Goal: Information Seeking & Learning: Learn about a topic

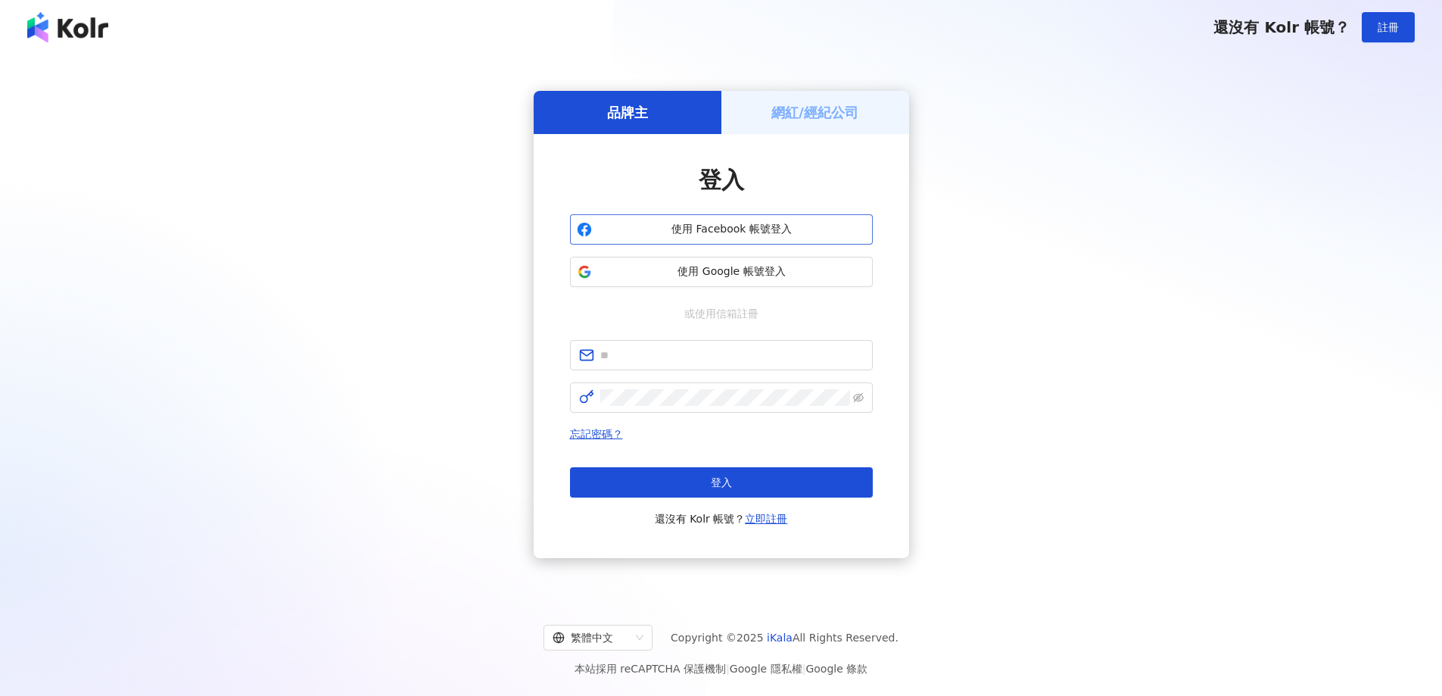
click at [737, 218] on button "使用 Facebook 帳號登入" at bounding box center [721, 229] width 303 height 30
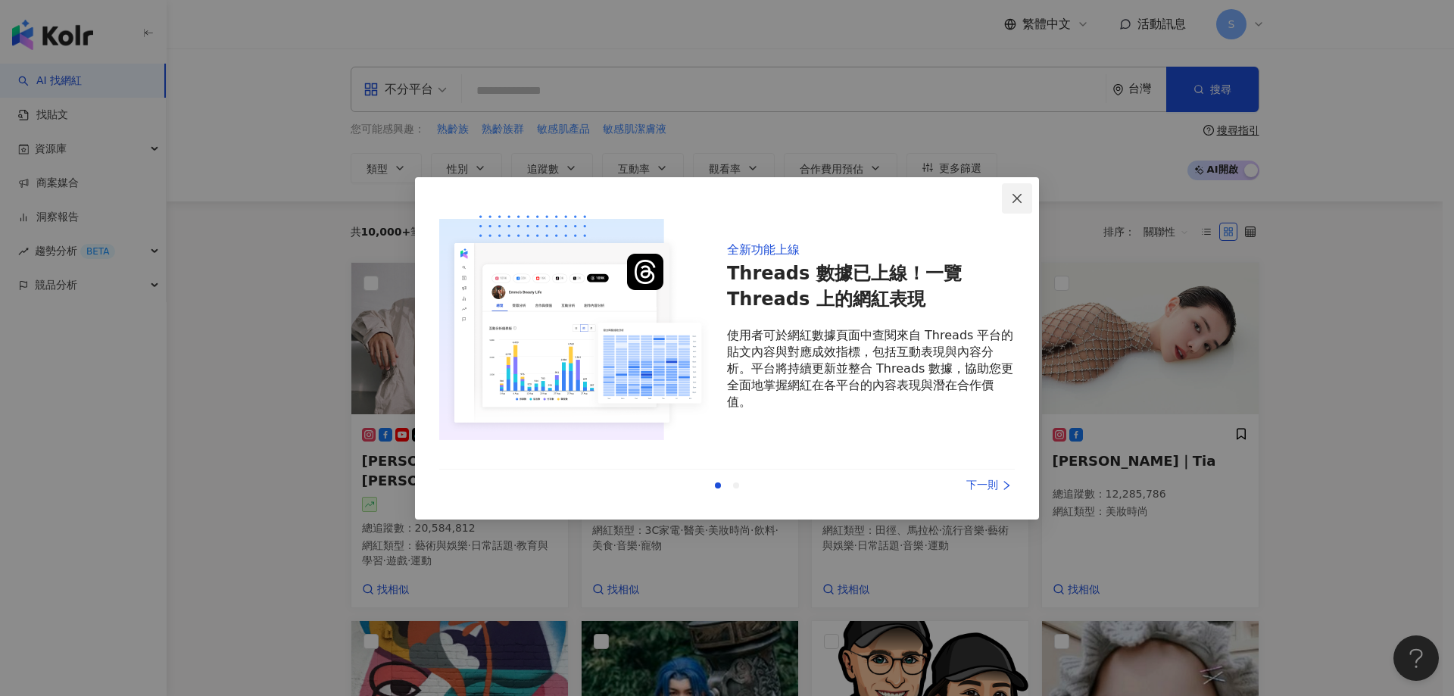
click at [1015, 199] on icon "close" at bounding box center [1017, 198] width 12 height 12
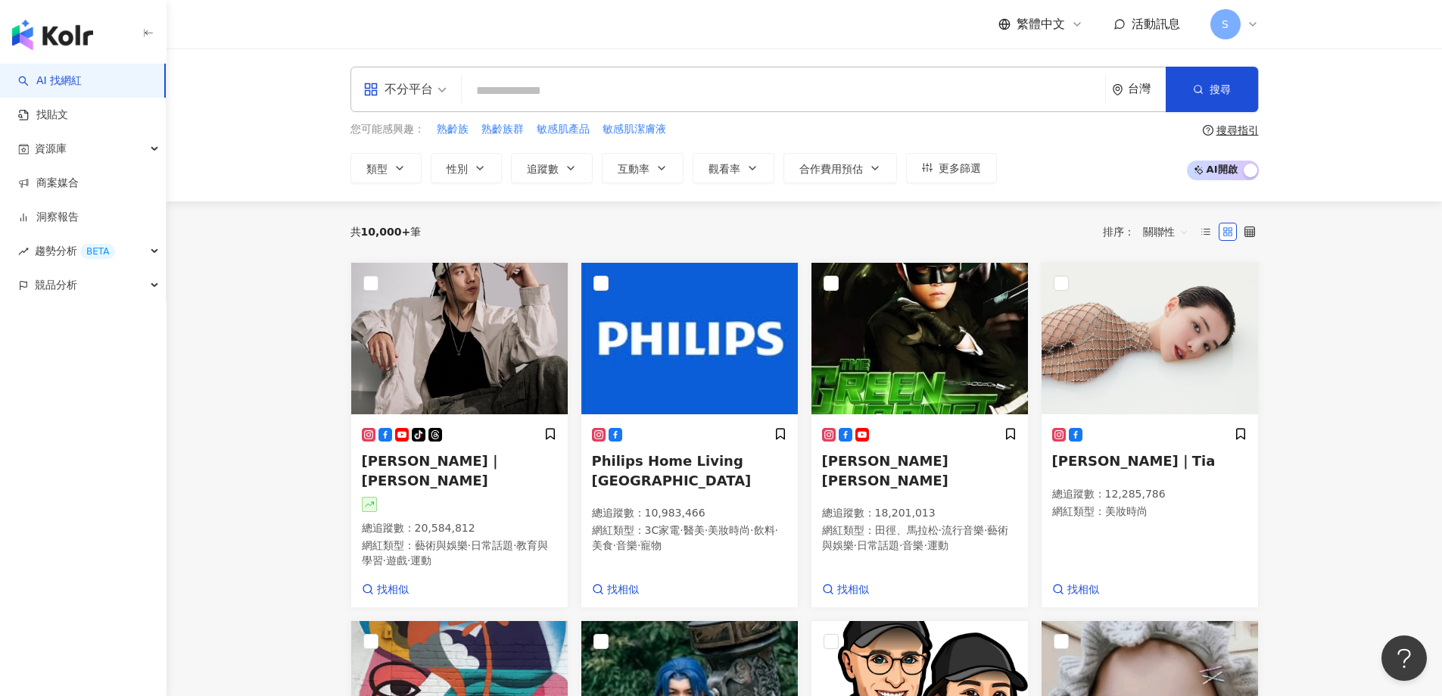
click at [687, 85] on input "search" at bounding box center [784, 90] width 632 height 29
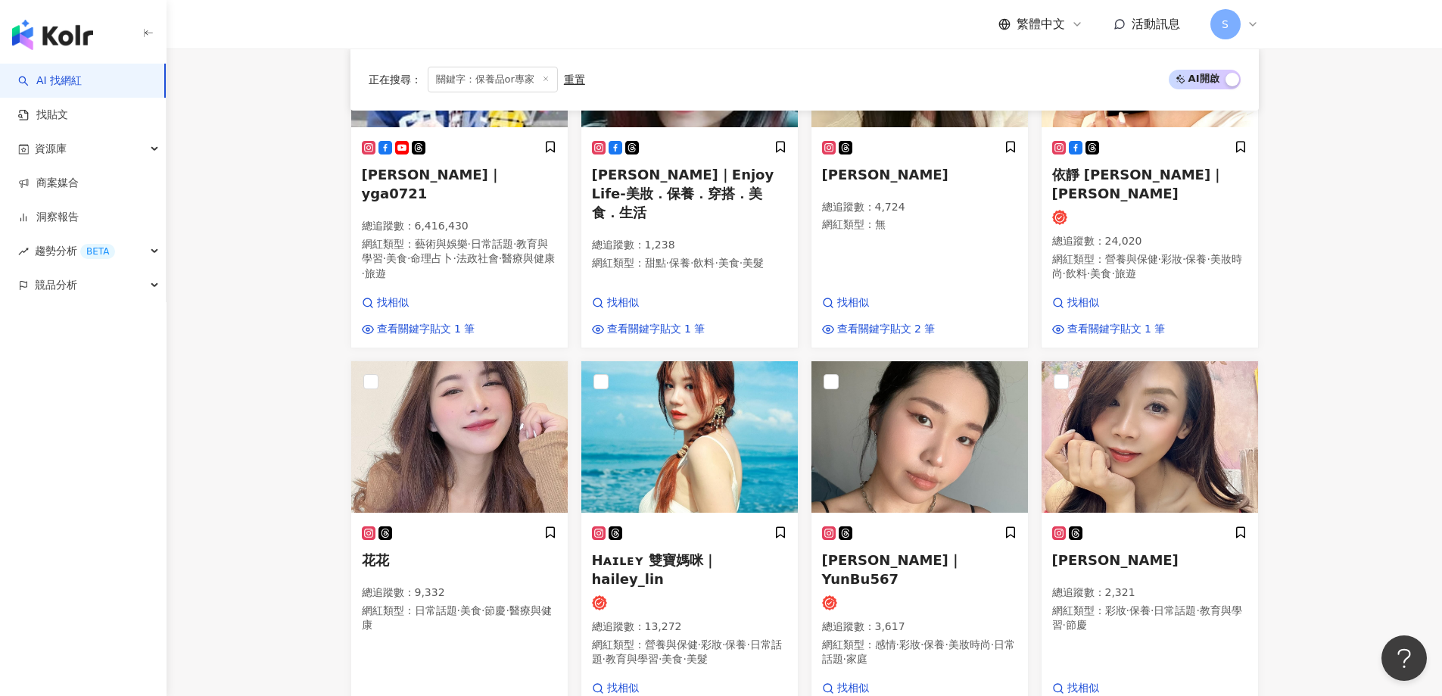
scroll to position [227, 0]
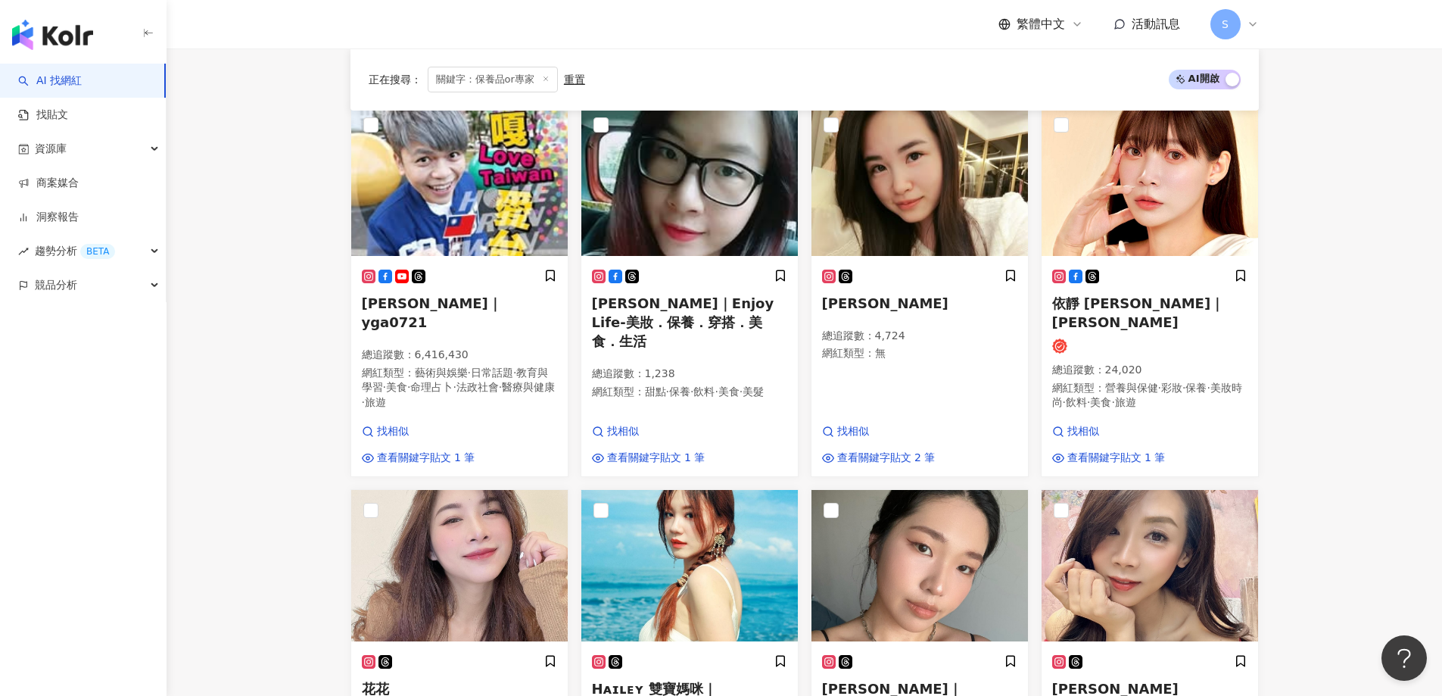
click at [507, 80] on span "關鍵字：保養品or專家" at bounding box center [493, 80] width 130 height 26
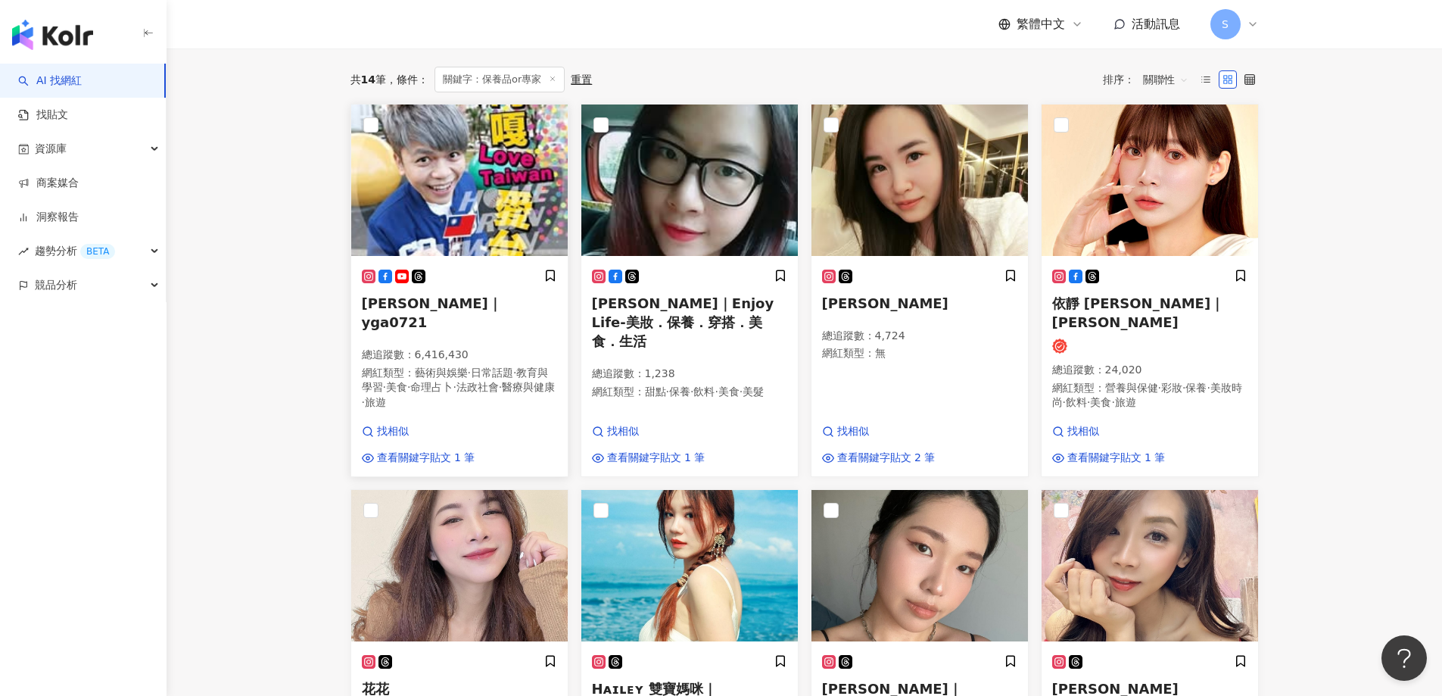
scroll to position [0, 0]
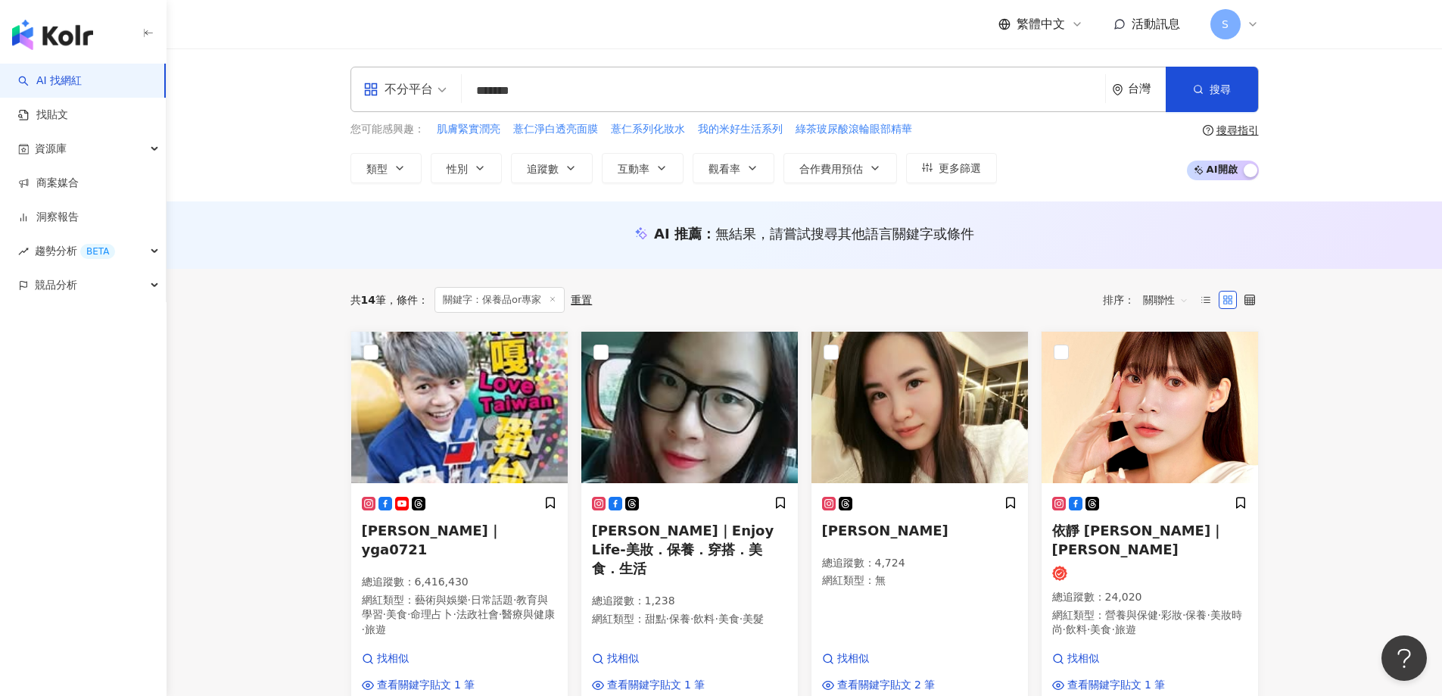
click at [519, 81] on input "*******" at bounding box center [784, 90] width 632 height 29
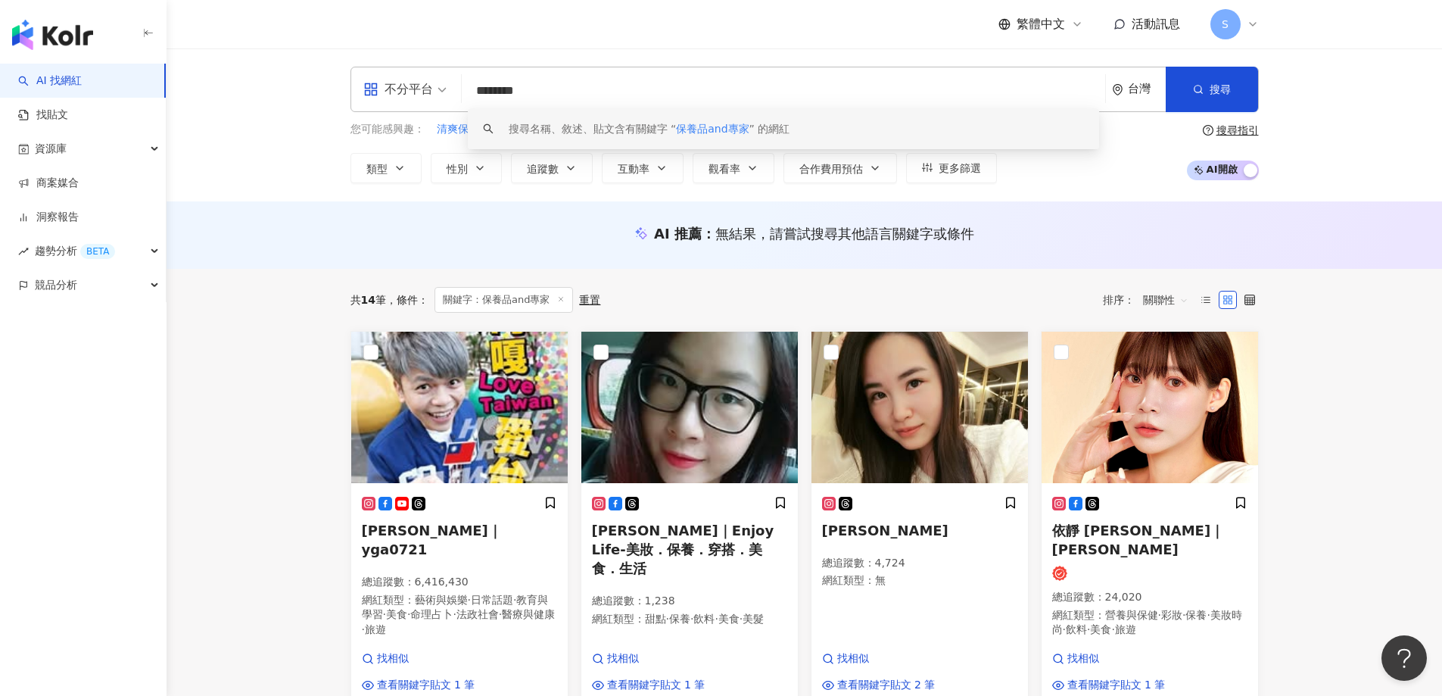
drag, startPoint x: 575, startPoint y: 87, endPoint x: 443, endPoint y: 87, distance: 132.5
click at [443, 87] on div "不分平台 ******** 台灣 搜尋 keyword 搜尋名稱、敘述、貼文含有關鍵字 “ 保養品and專家 ” 的網紅" at bounding box center [805, 89] width 909 height 45
type input "***"
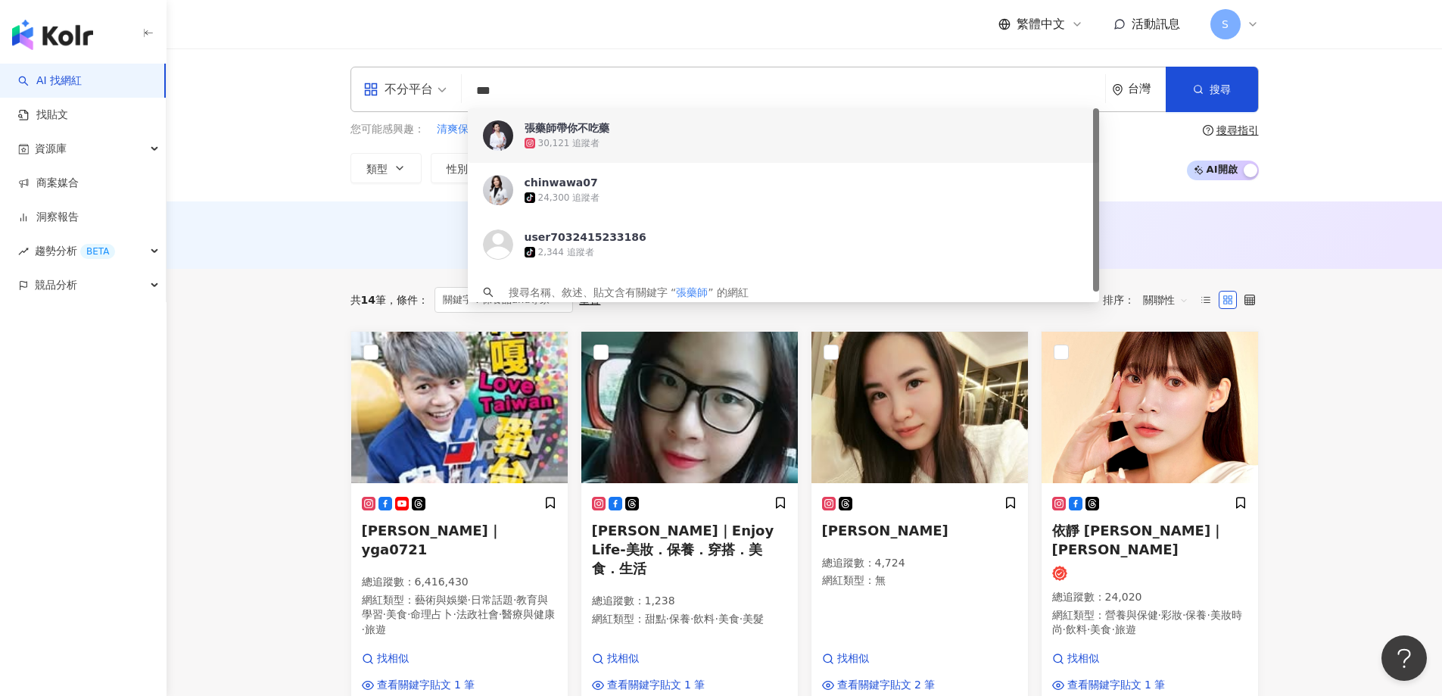
click at [651, 139] on div "30,121 追蹤者" at bounding box center [805, 143] width 560 height 15
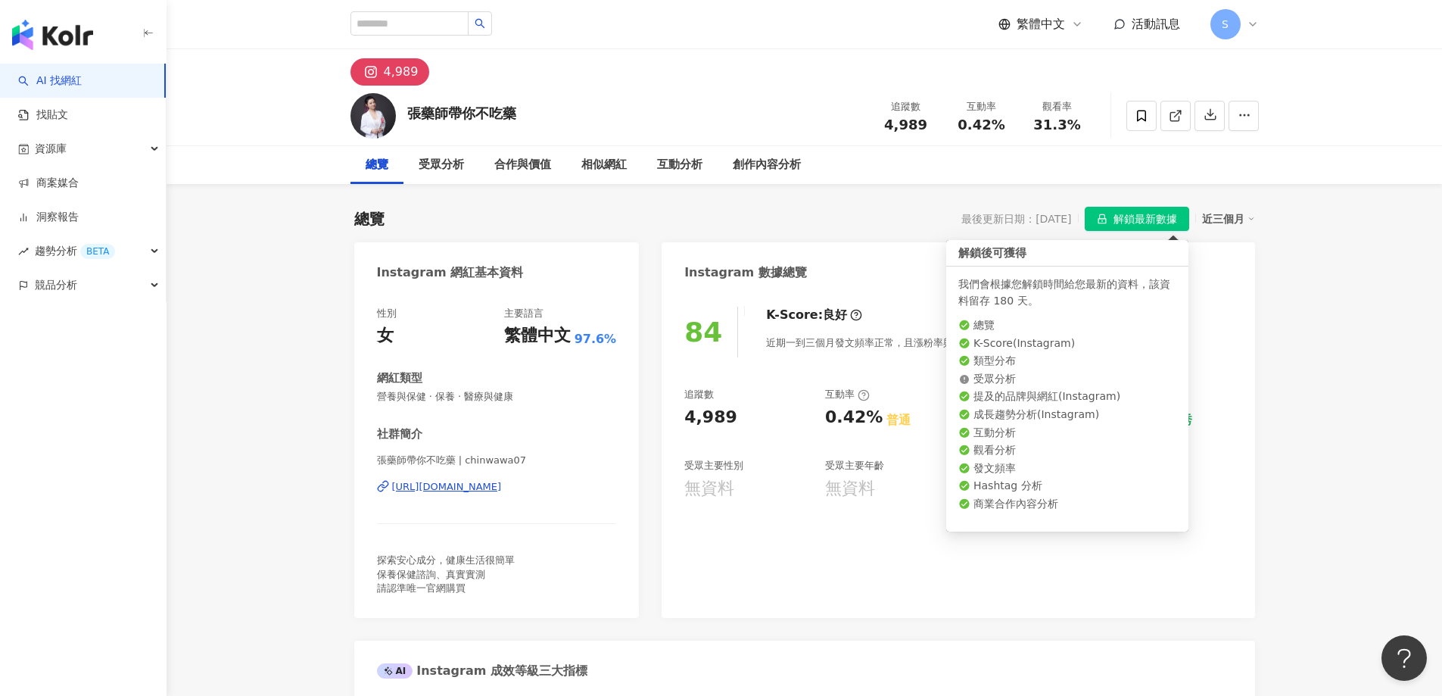
click at [1118, 220] on span "解鎖最新數據" at bounding box center [1146, 219] width 64 height 24
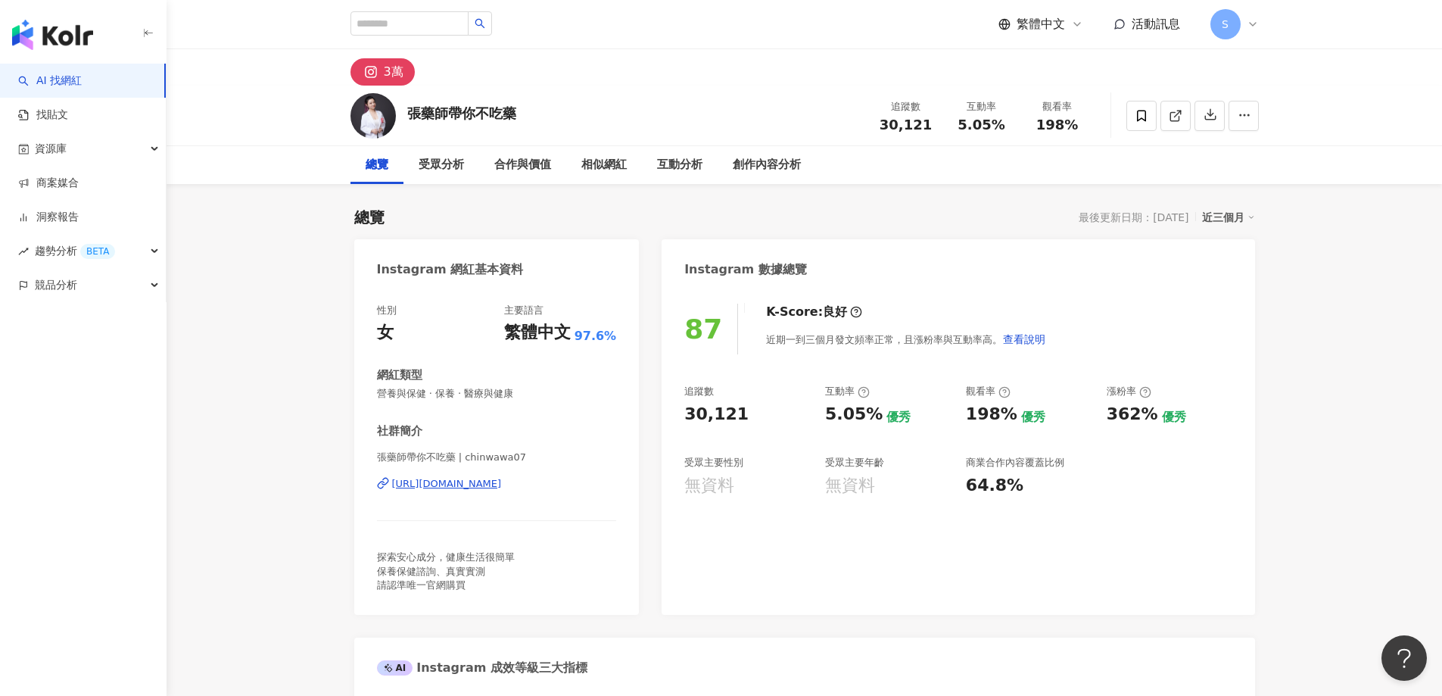
click at [374, 117] on img at bounding box center [373, 115] width 45 height 45
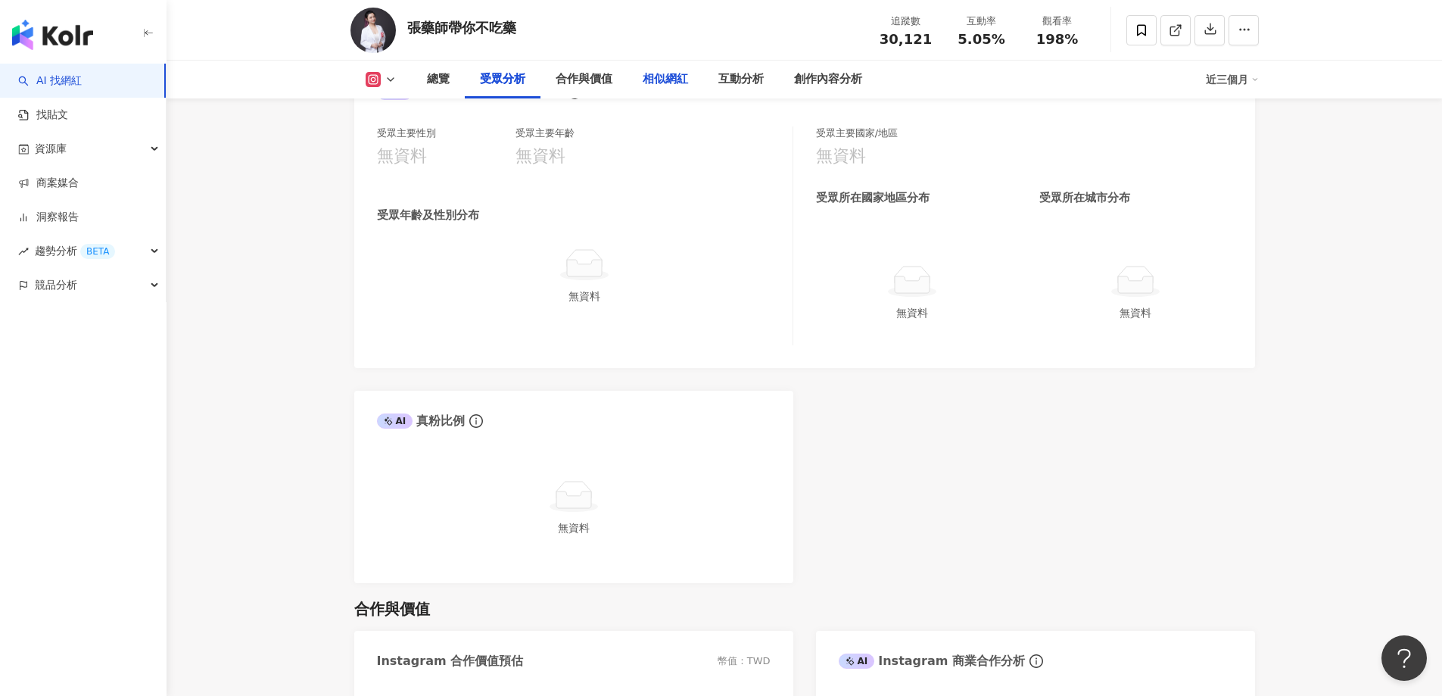
click at [658, 81] on div "相似網紅" at bounding box center [665, 79] width 45 height 18
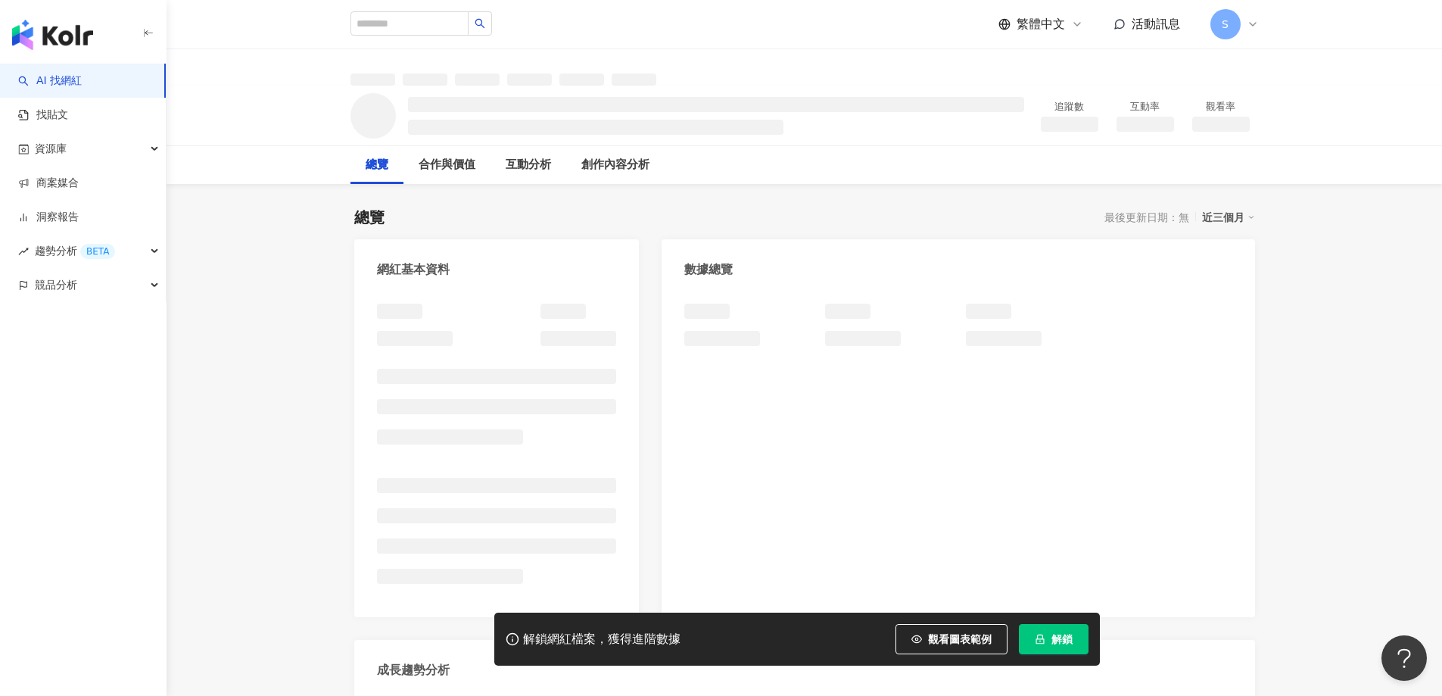
click at [1048, 638] on button "解鎖" at bounding box center [1054, 639] width 70 height 30
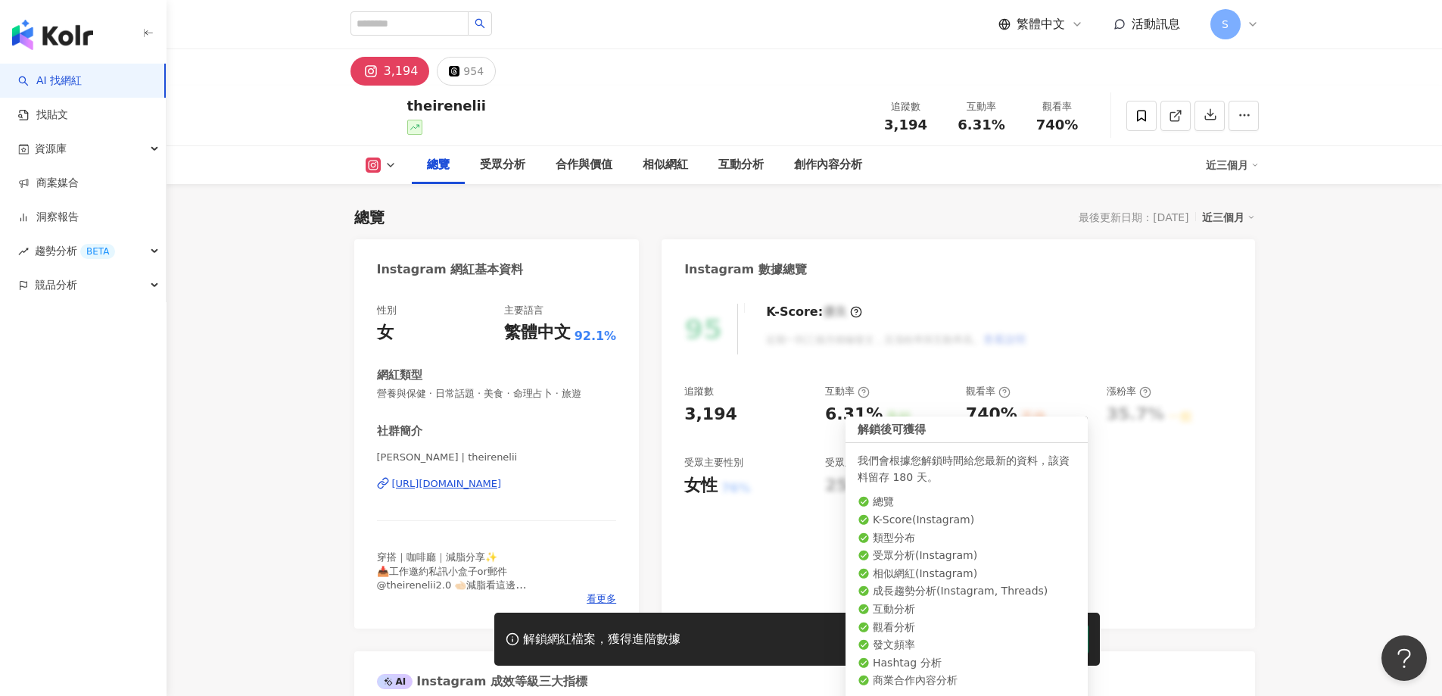
scroll to position [93, 0]
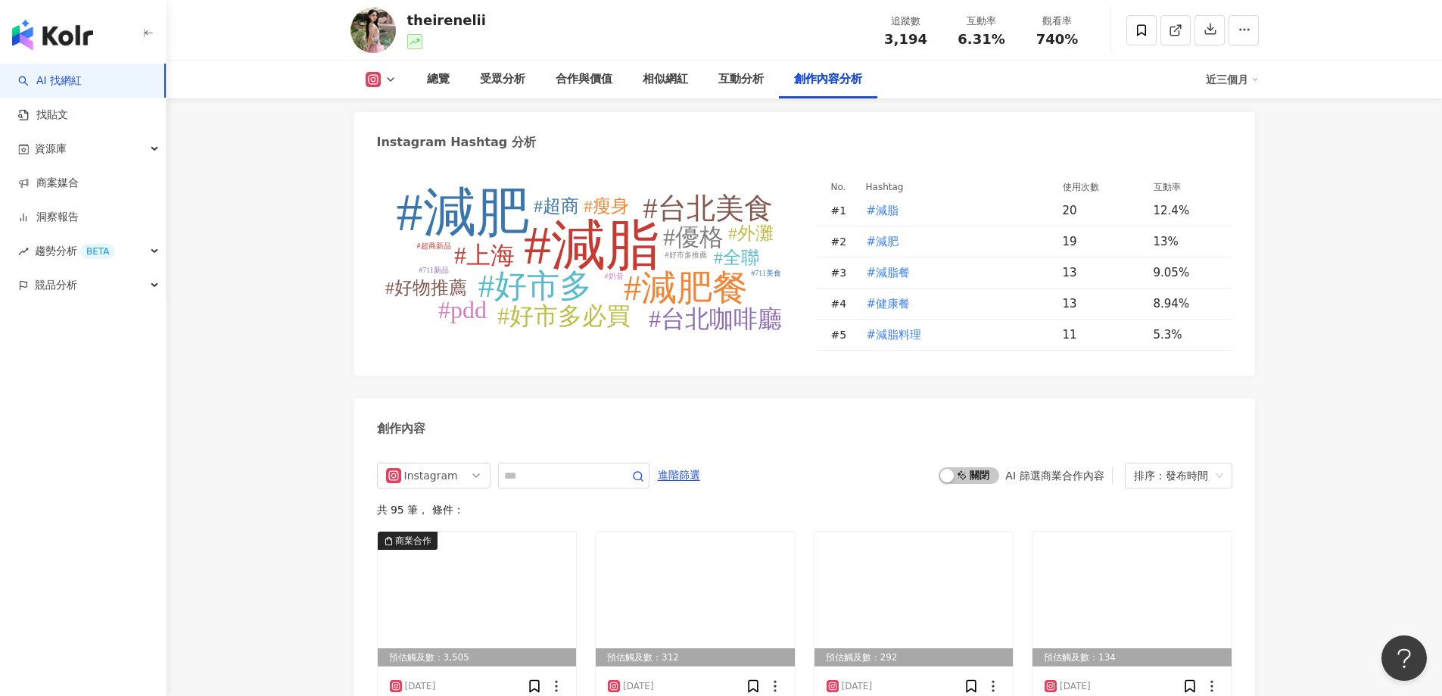
scroll to position [4485, 0]
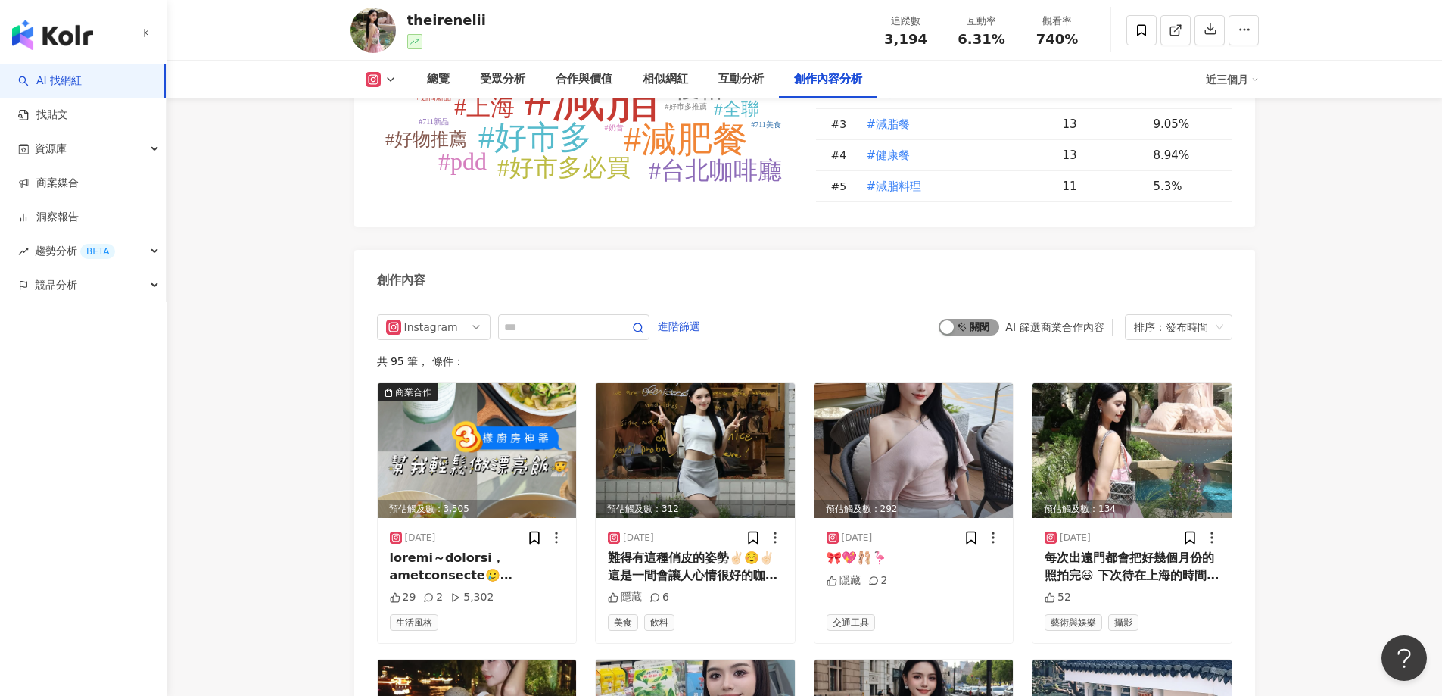
click at [992, 319] on span "啟動 關閉" at bounding box center [969, 327] width 61 height 17
click at [439, 383] on img at bounding box center [477, 450] width 199 height 135
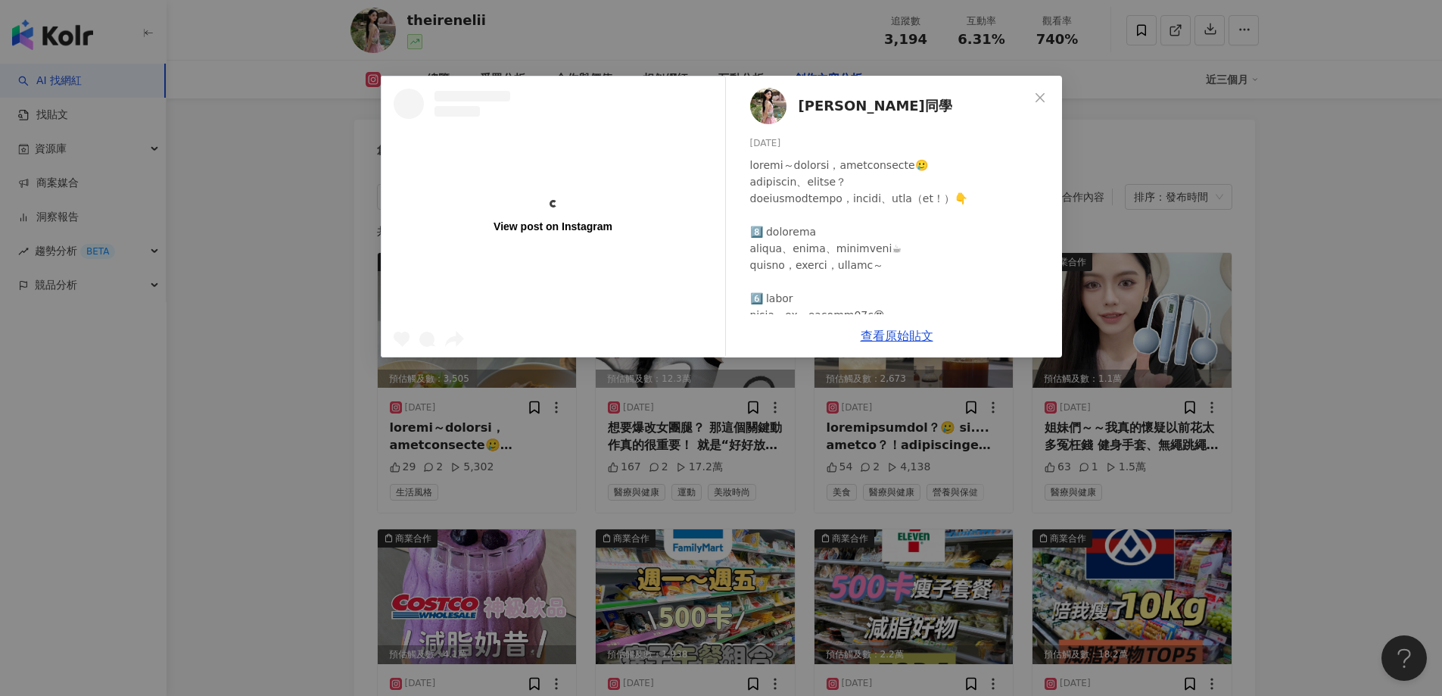
click at [291, 214] on div "View post on Instagram 愛琳同學 2025/8/6 29 2 5,302 查看原始貼文" at bounding box center [721, 348] width 1442 height 696
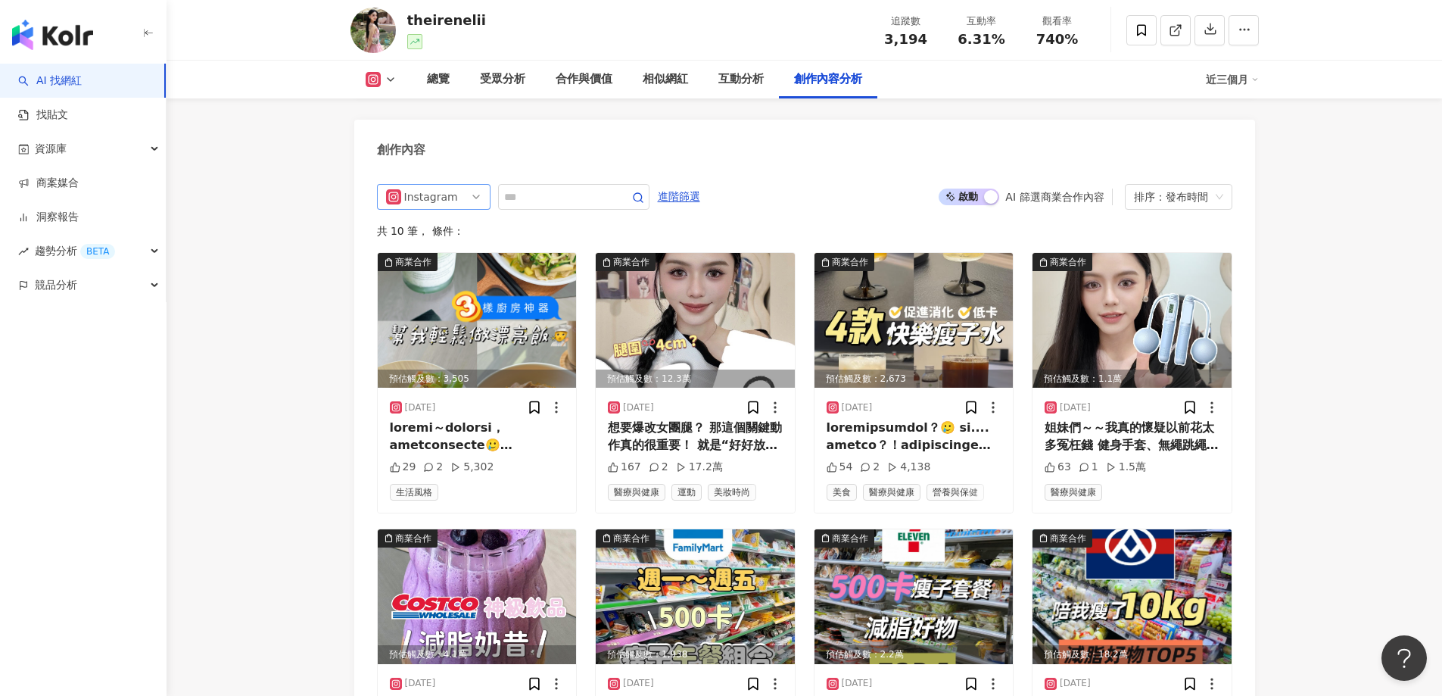
click at [441, 185] on div "Instagram" at bounding box center [428, 197] width 49 height 24
click at [426, 220] on div "不分平台" at bounding box center [431, 228] width 49 height 17
click at [1161, 185] on div "排序：發布時間" at bounding box center [1172, 197] width 76 height 24
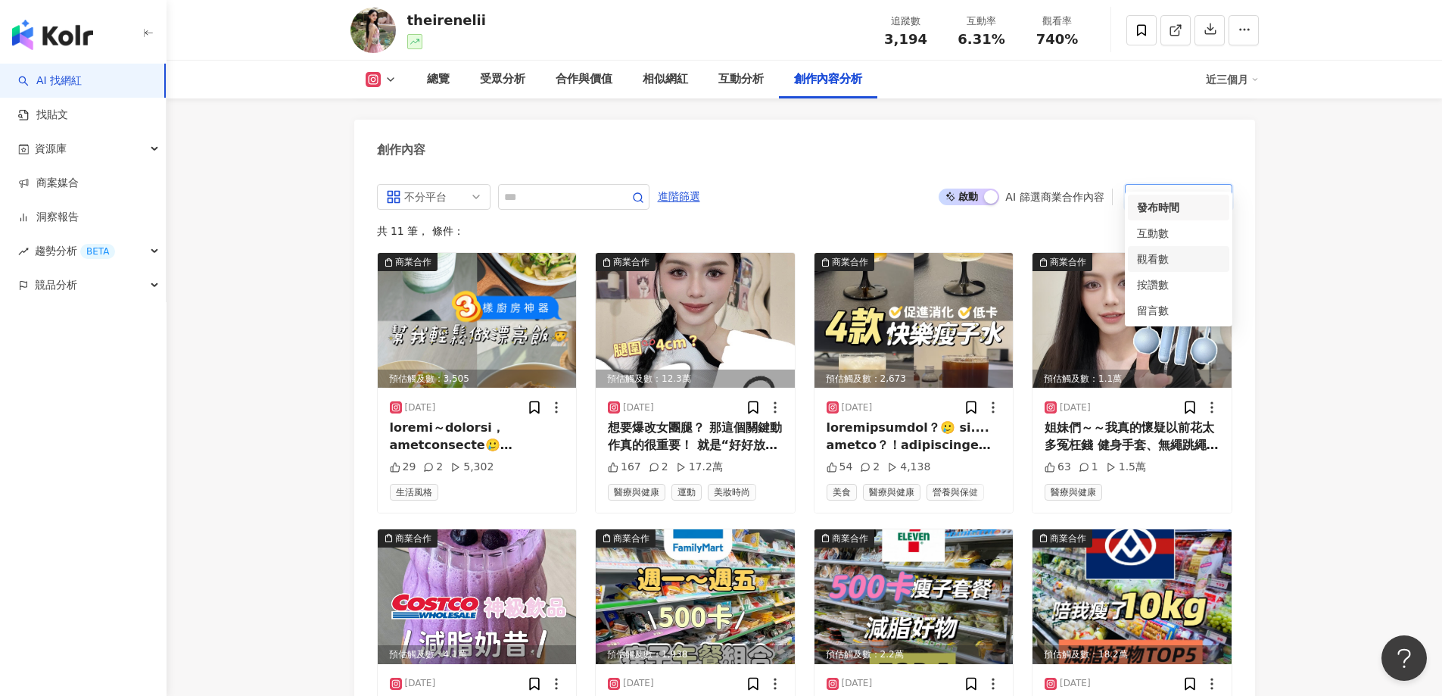
click at [1149, 262] on div "觀看數" at bounding box center [1178, 259] width 83 height 17
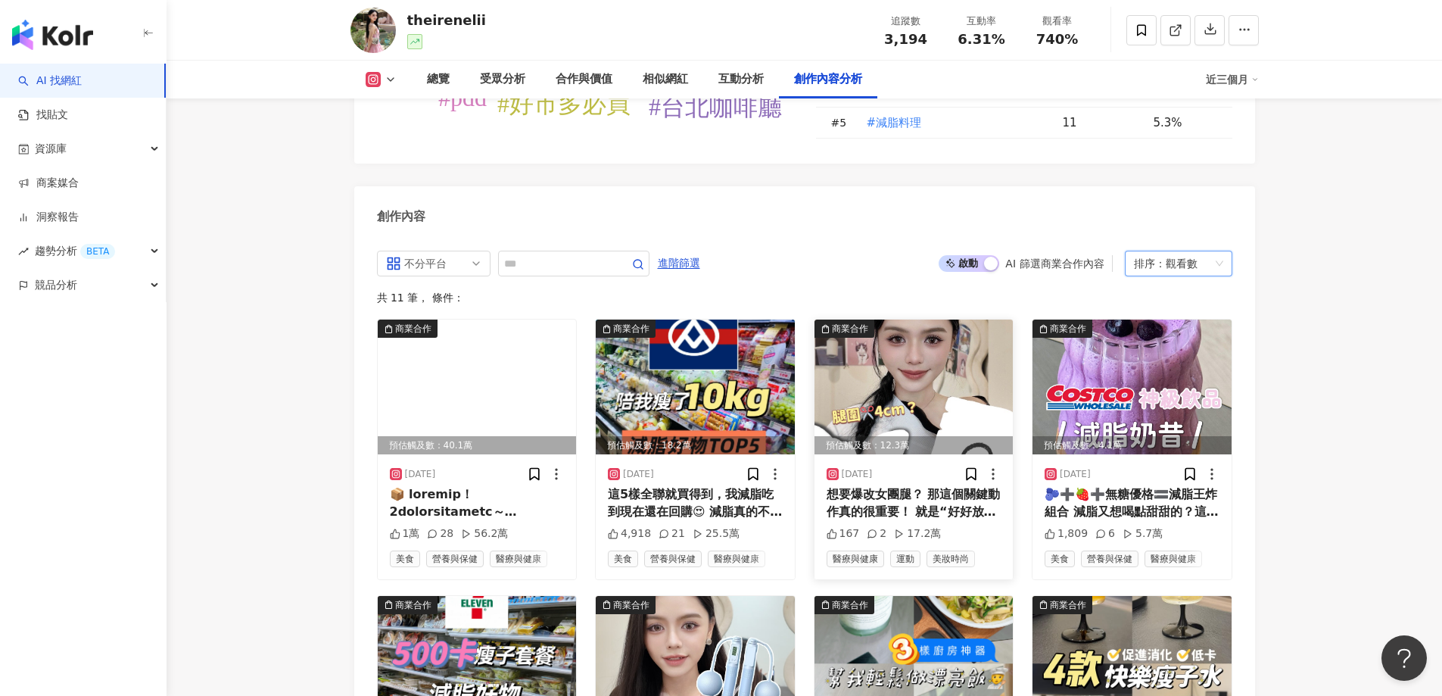
scroll to position [4548, 0]
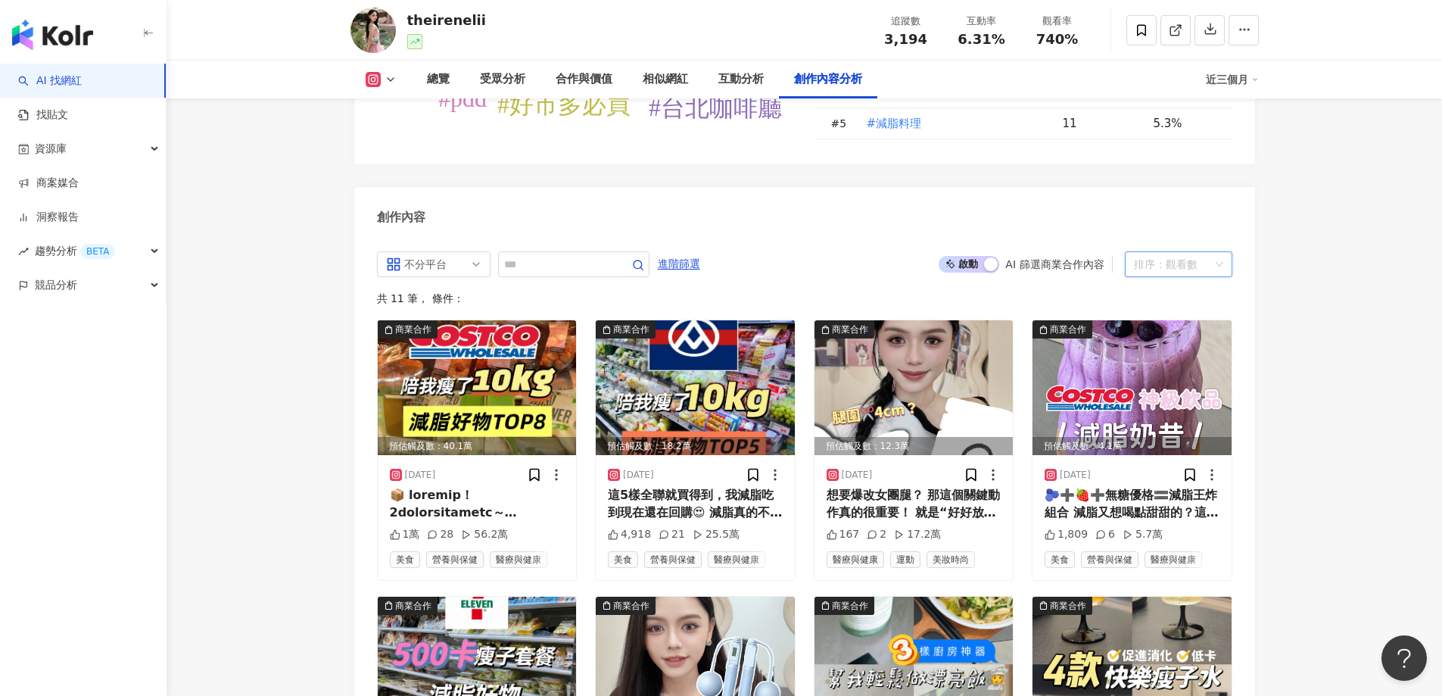
click at [1135, 252] on div "排序： 觀看數" at bounding box center [1172, 264] width 76 height 24
click at [1143, 277] on div "發布時間" at bounding box center [1178, 275] width 83 height 17
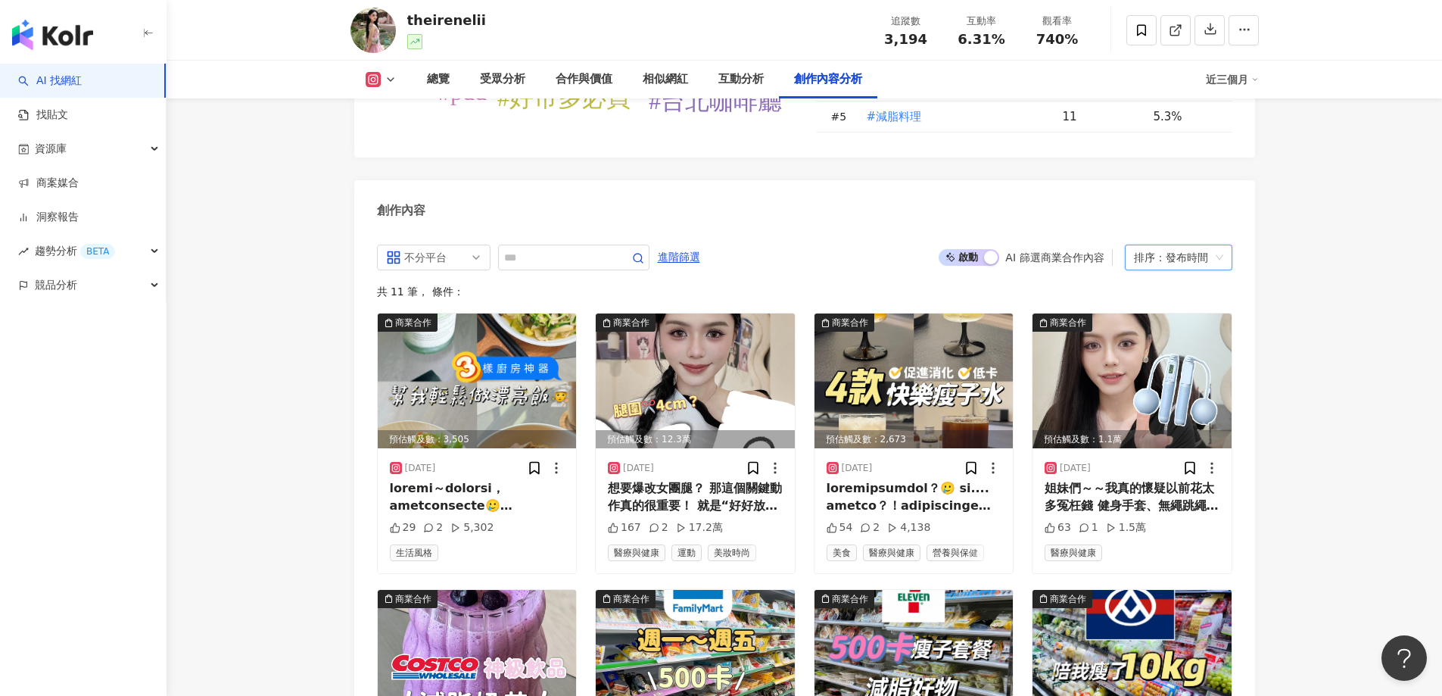
scroll to position [4548, 0]
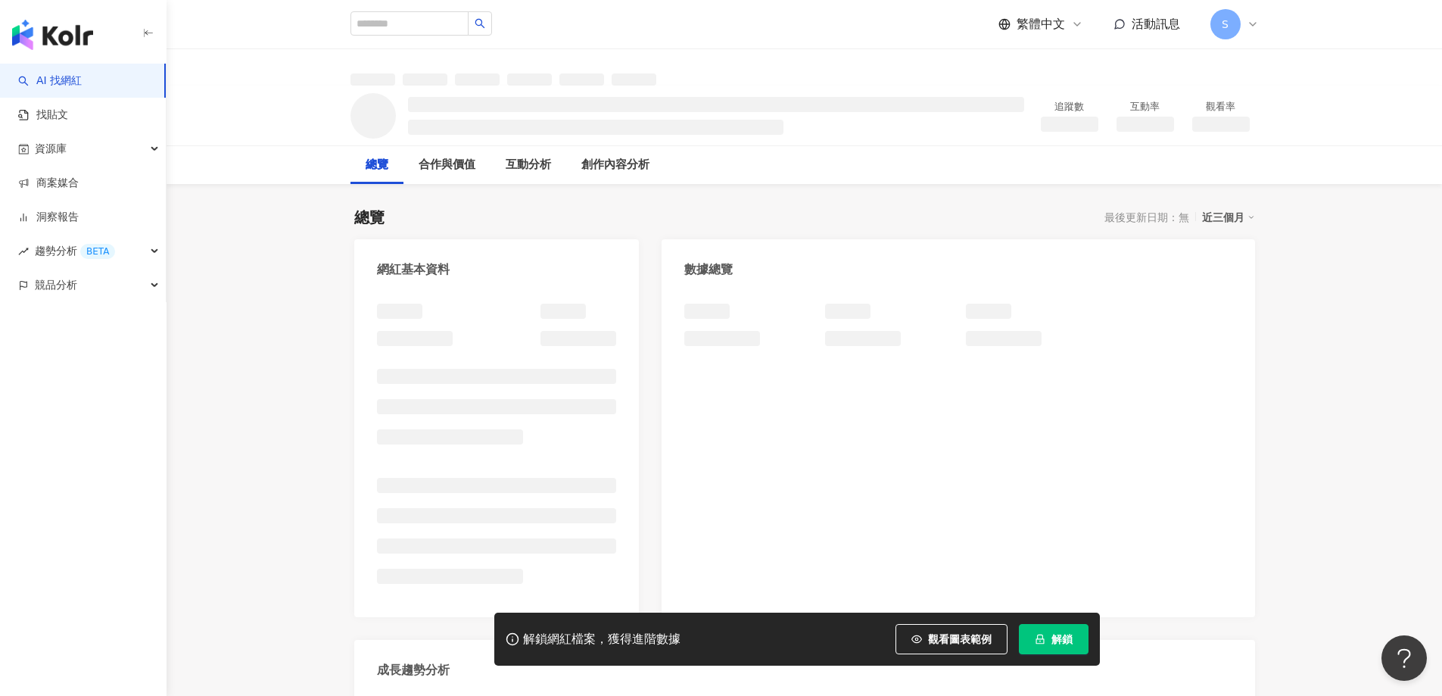
click at [1059, 644] on span "解鎖" at bounding box center [1062, 639] width 21 height 12
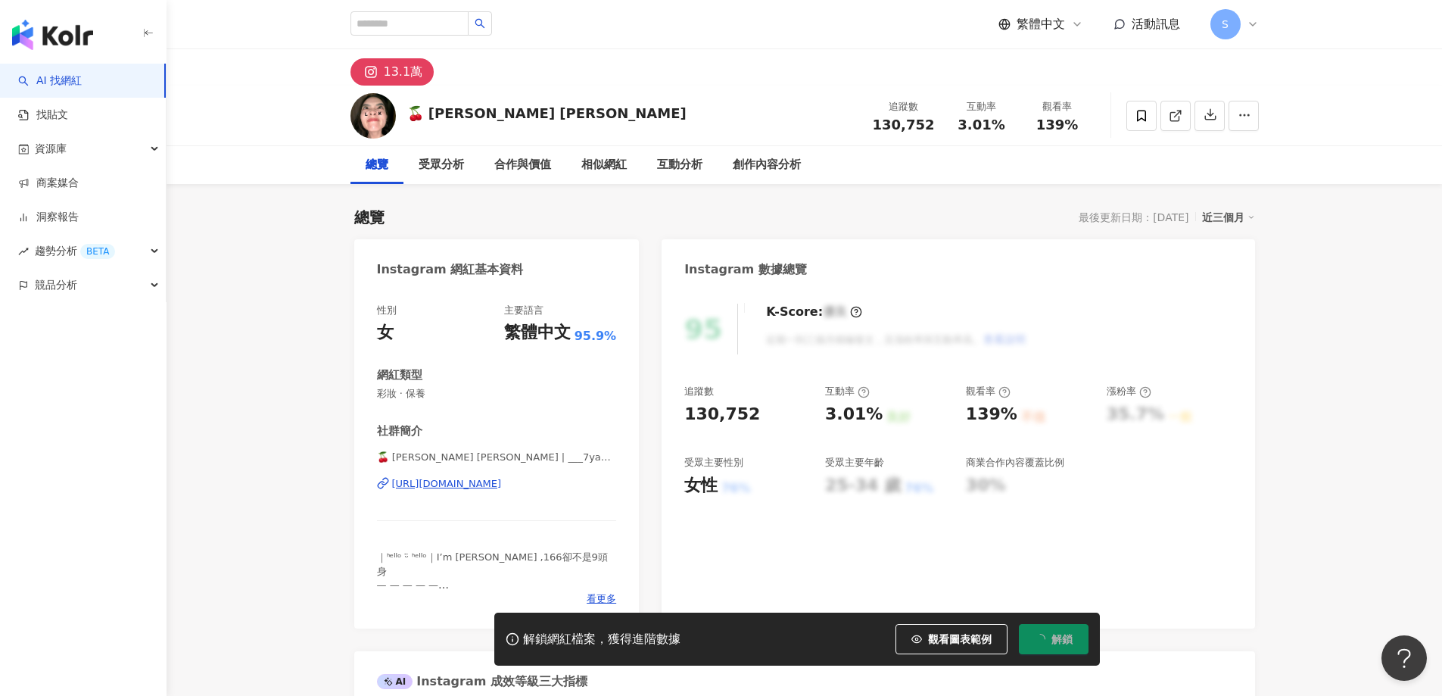
click at [1061, 639] on span "解鎖" at bounding box center [1062, 639] width 21 height 12
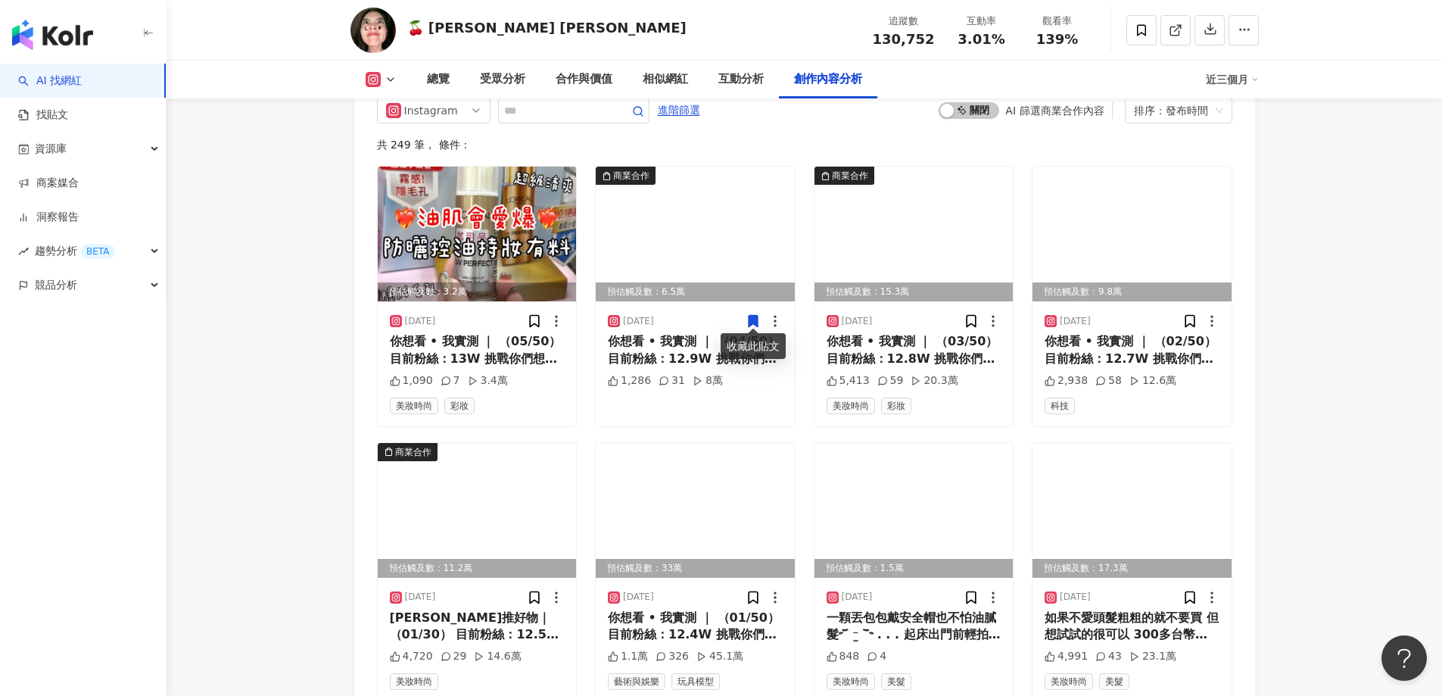
scroll to position [4561, 0]
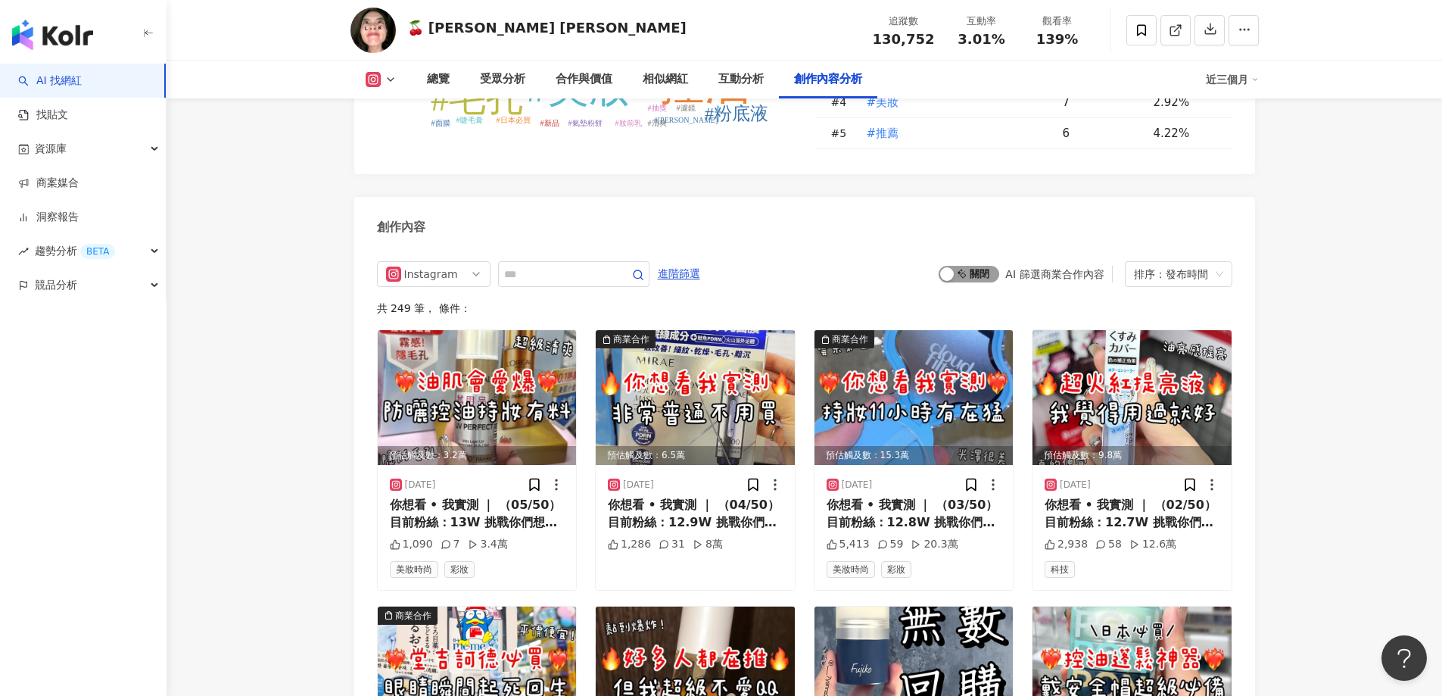
click at [982, 270] on span "啟動 關閉" at bounding box center [969, 274] width 61 height 17
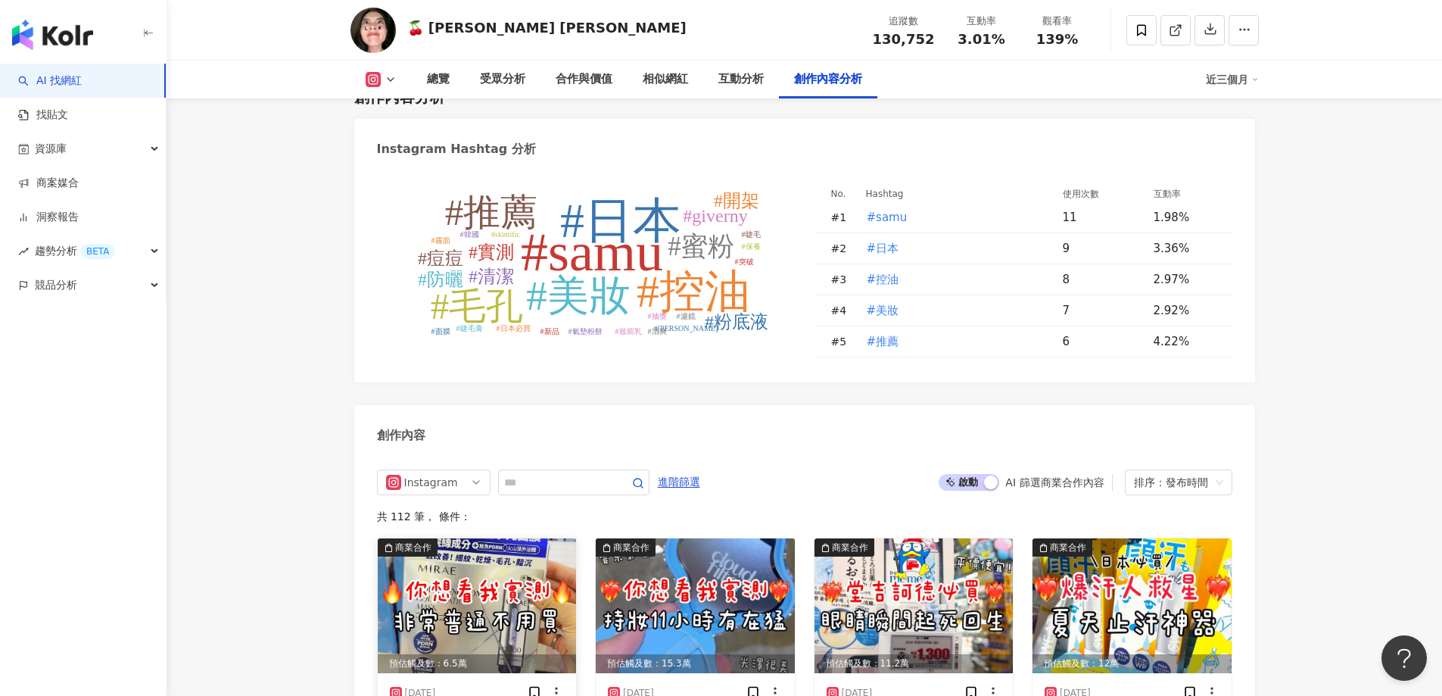
scroll to position [4276, 0]
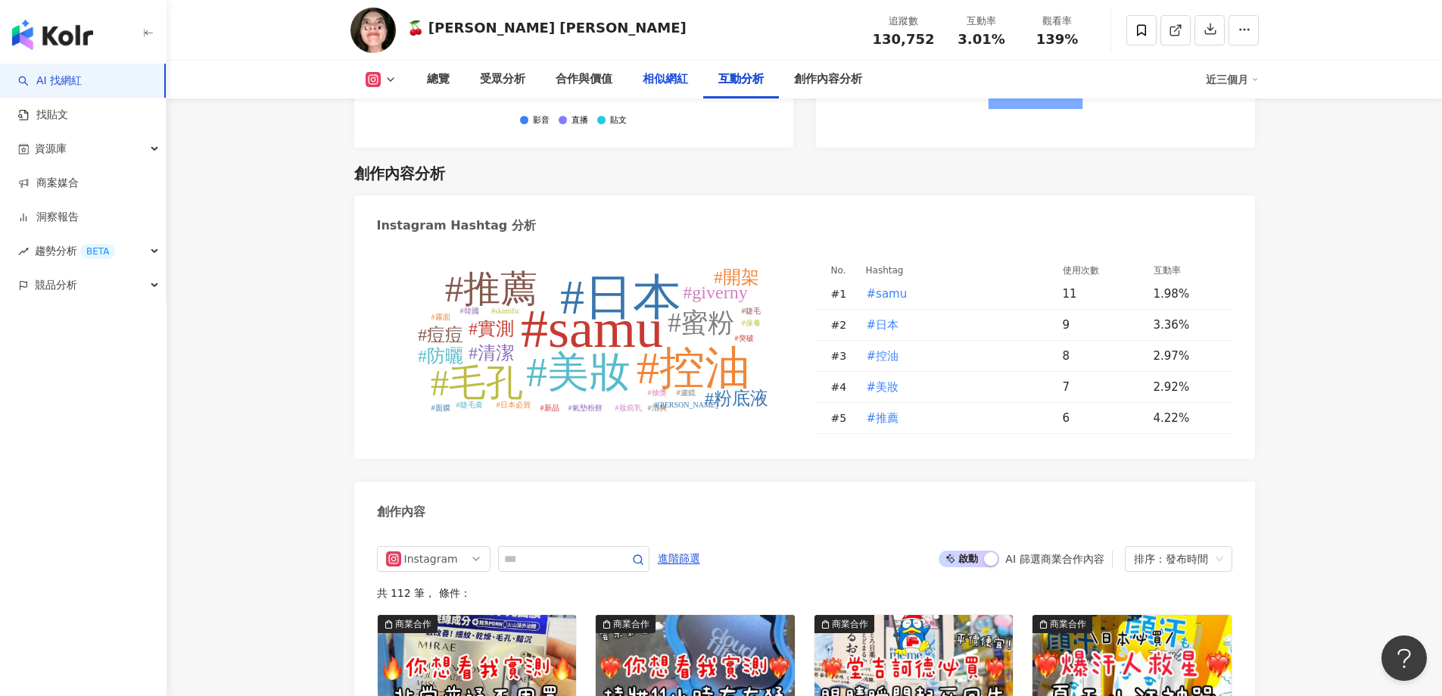
click at [660, 76] on div "相似網紅" at bounding box center [665, 79] width 45 height 18
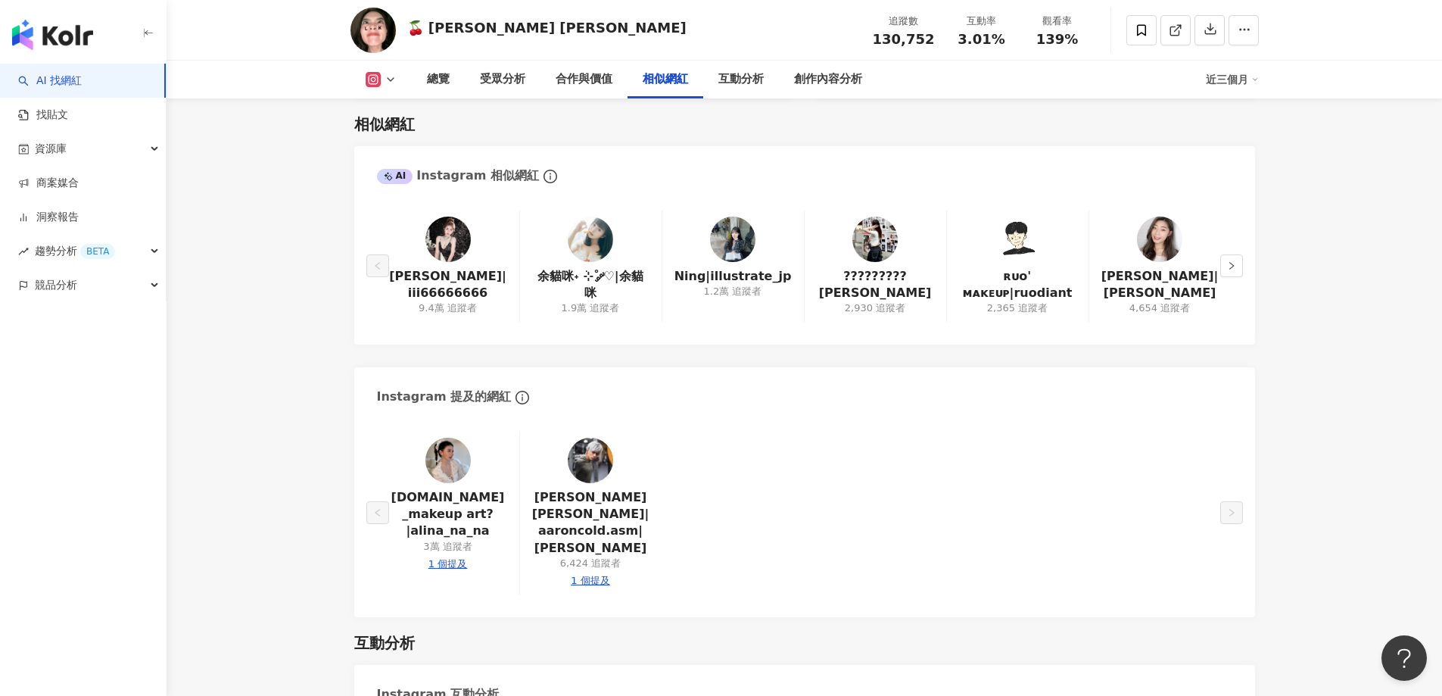
click at [291, 354] on main "13.1萬 🍒 蓓馨 yanna ᵔᴥᵔ 追蹤數 130,752 互動率 3.01% 觀看率 139% 總覽 受眾分析 合作與價值 相似網紅 互動分析 創作內…" at bounding box center [805, 431] width 1276 height 5725
